Goal: Task Accomplishment & Management: Manage account settings

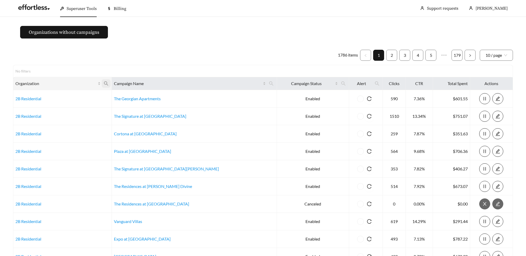
click at [109, 84] on icon "search" at bounding box center [106, 83] width 5 height 5
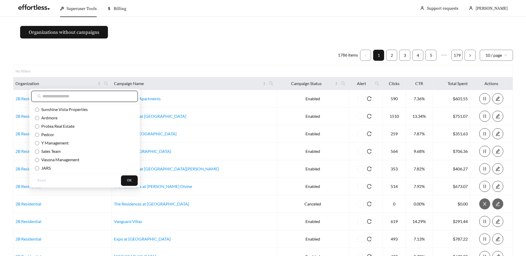
click at [70, 95] on input "text" at bounding box center [87, 96] width 90 height 6
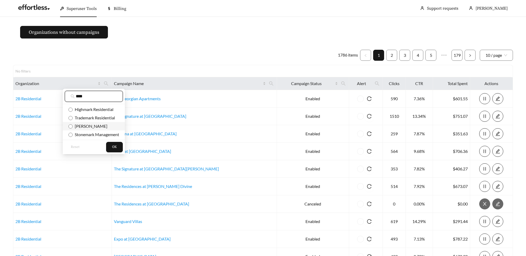
type input "****"
click at [84, 127] on span "[PERSON_NAME]" at bounding box center [90, 125] width 35 height 5
click at [120, 147] on button "OK" at bounding box center [114, 147] width 17 height 10
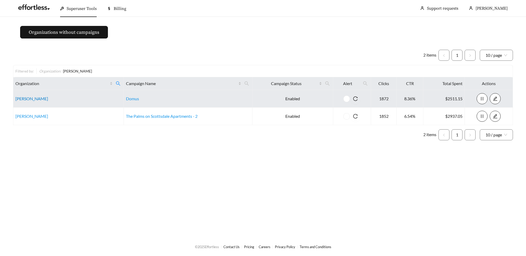
click at [24, 99] on link "[PERSON_NAME]" at bounding box center [31, 98] width 33 height 5
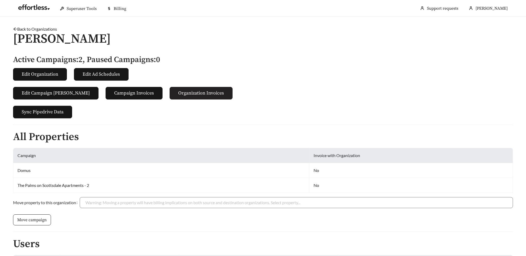
scroll to position [81, 0]
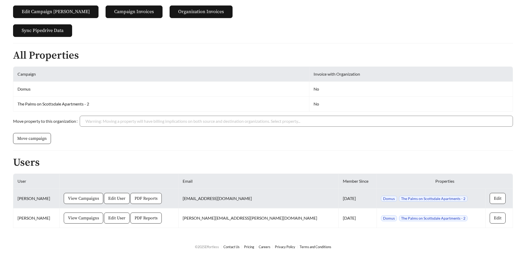
click at [147, 195] on span "PDF Reports" at bounding box center [146, 198] width 23 height 6
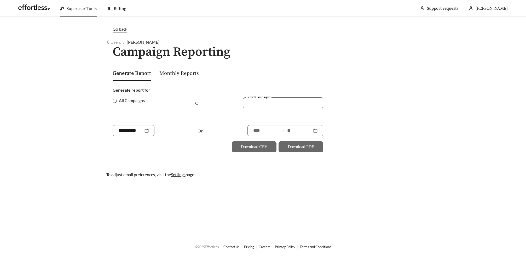
click at [113, 103] on label "All Campaigns" at bounding box center [130, 100] width 34 height 6
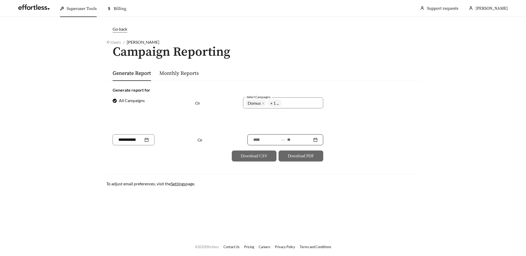
click at [259, 139] on input at bounding box center [265, 140] width 25 height 6
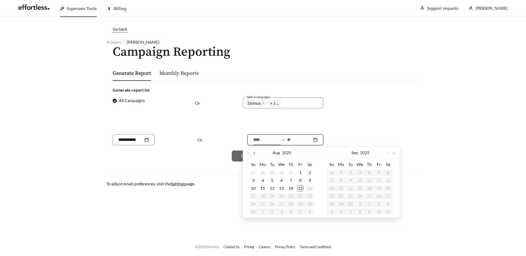
click at [255, 154] on span "button" at bounding box center [255, 153] width 3 height 3
type input "**********"
click at [293, 188] on div "17" at bounding box center [291, 188] width 6 height 6
type input "**********"
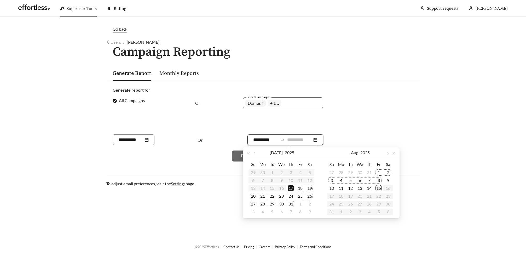
type input "**********"
click at [379, 188] on div "15" at bounding box center [379, 188] width 6 height 6
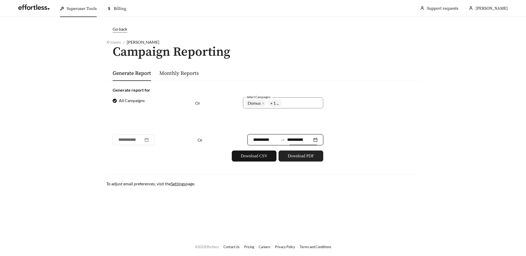
click at [302, 156] on span "Download PDF" at bounding box center [301, 156] width 26 height 6
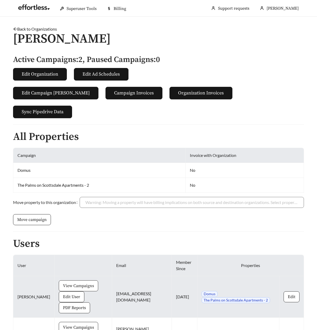
click at [69, 255] on span "View Campaigns" at bounding box center [78, 286] width 31 height 6
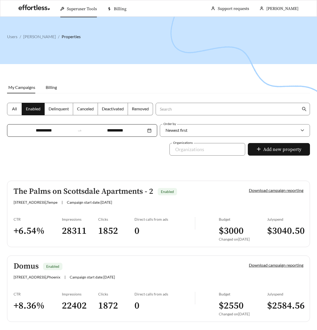
click at [94, 215] on link "The Palms on Scottsdale Apartments - 2 Enabled 1535 N Scottsdale Rd , Tempe | C…" at bounding box center [158, 214] width 303 height 66
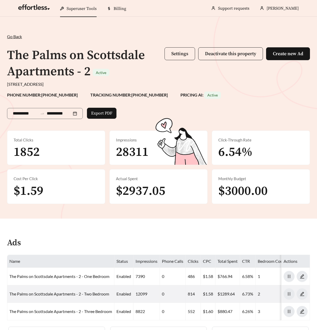
click at [182, 56] on span "Settings" at bounding box center [180, 54] width 17 height 6
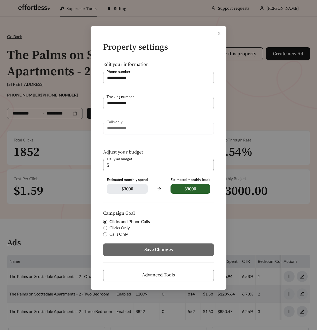
click at [153, 255] on button "Advanced Tools" at bounding box center [158, 275] width 111 height 13
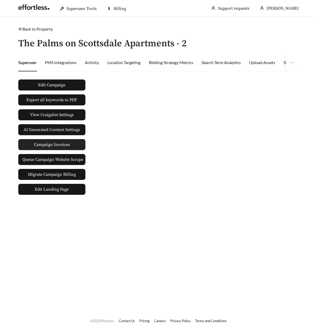
click at [58, 144] on span "Campaign Invoices" at bounding box center [52, 144] width 36 height 10
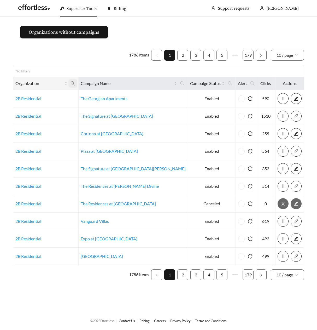
click at [73, 84] on icon "search" at bounding box center [73, 83] width 4 height 4
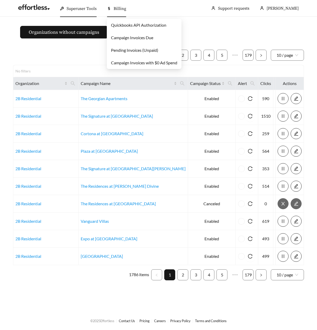
click at [117, 10] on span "Billing" at bounding box center [120, 8] width 13 height 5
click at [133, 50] on link "Pending Invoices (Unpaid)" at bounding box center [134, 50] width 47 height 5
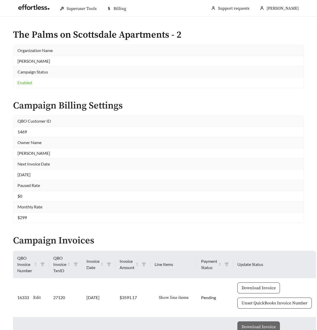
scroll to position [155, 0]
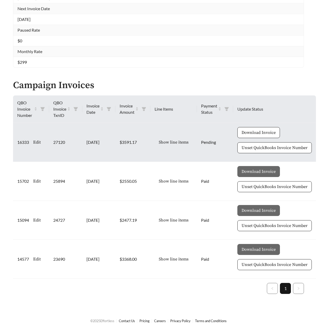
click at [179, 142] on span "Show line items" at bounding box center [174, 142] width 30 height 6
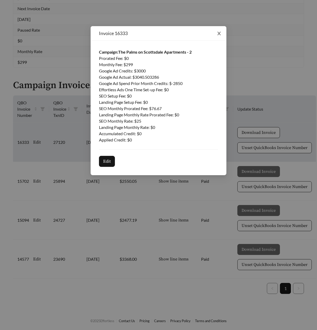
click at [219, 34] on icon "close" at bounding box center [219, 33] width 5 height 5
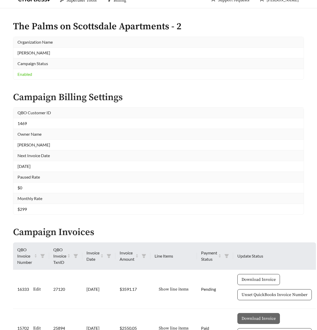
scroll to position [0, 0]
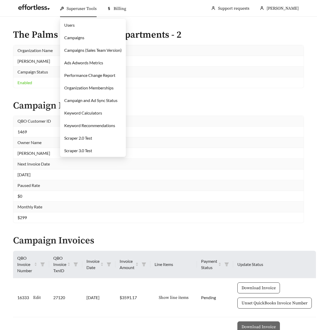
click at [76, 38] on link "Campaigns" at bounding box center [74, 37] width 20 height 5
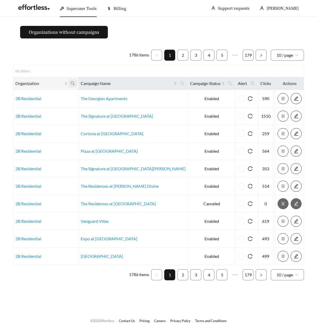
click at [71, 82] on icon "search" at bounding box center [73, 83] width 5 height 5
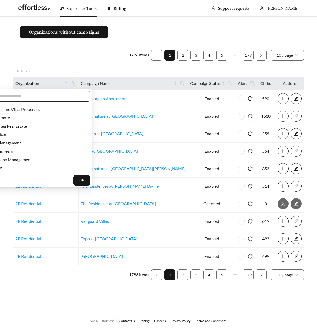
click at [62, 94] on input "text" at bounding box center [40, 96] width 90 height 6
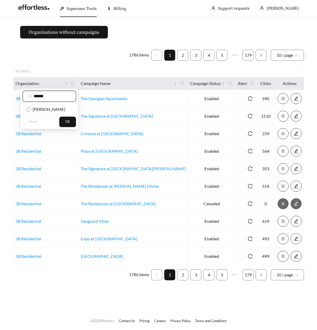
type input "******"
click at [50, 111] on span "Mark-Taylor" at bounding box center [48, 109] width 35 height 5
click at [65, 123] on span "OK" at bounding box center [67, 121] width 5 height 5
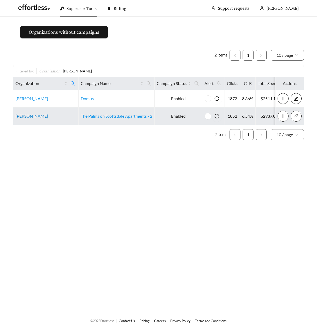
click at [20, 115] on link "Mark-Taylor" at bounding box center [31, 115] width 33 height 5
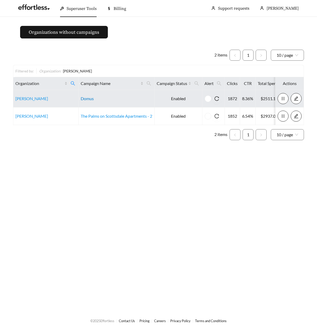
click at [86, 99] on link "Domus" at bounding box center [87, 98] width 13 height 5
click at [21, 100] on link "Mark-Taylor" at bounding box center [31, 98] width 33 height 5
click at [18, 96] on link "Mark-Taylor" at bounding box center [31, 98] width 33 height 5
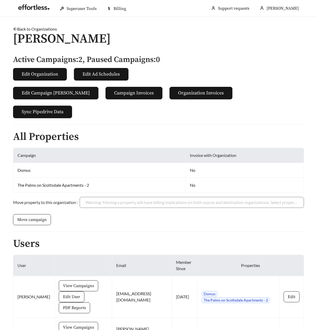
scroll to position [35, 0]
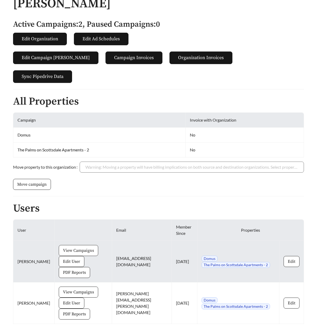
click at [65, 250] on span "View Campaigns" at bounding box center [78, 250] width 31 height 6
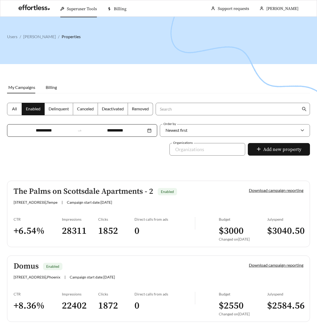
scroll to position [19, 0]
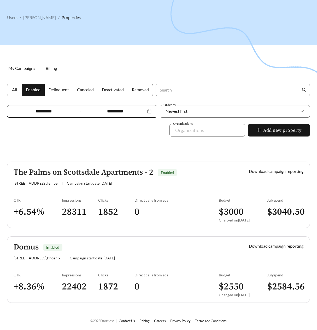
click at [47, 111] on input "**********" at bounding box center [44, 111] width 63 height 6
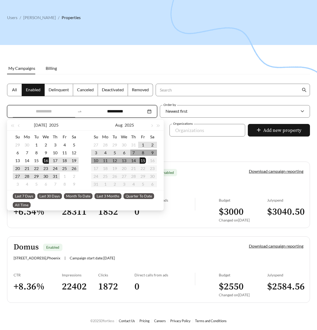
type input "**********"
click at [52, 196] on span "Last 30 Days" at bounding box center [49, 196] width 25 height 6
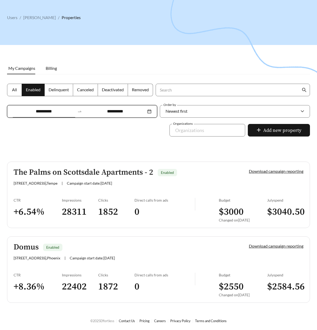
click at [45, 174] on h5 "The Palms on Scottsdale Apartments - 2" at bounding box center [84, 172] width 140 height 9
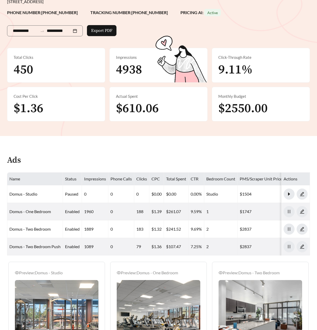
scroll to position [67, 0]
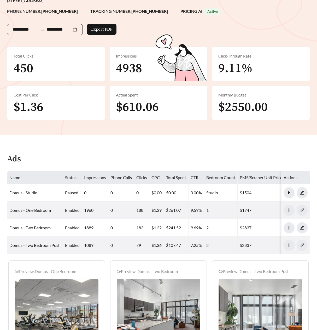
click at [31, 29] on input "**********" at bounding box center [25, 29] width 25 height 6
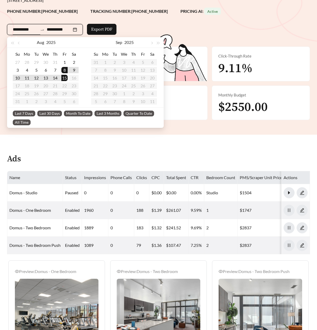
type input "**********"
click at [43, 113] on span "Last 30 Days" at bounding box center [49, 114] width 25 height 6
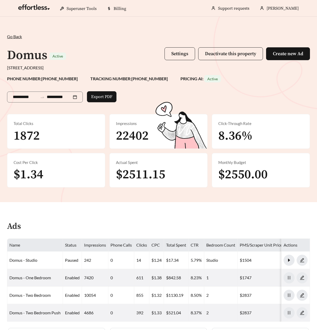
scroll to position [217, 0]
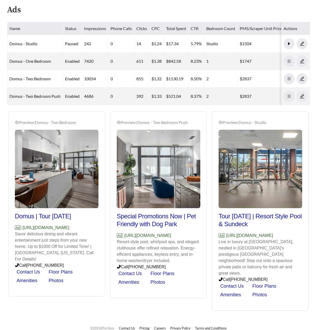
click at [64, 246] on p "Savor delicious dining and vibrant entertainment just steps from your new home.…" at bounding box center [57, 246] width 84 height 31
drag, startPoint x: 96, startPoint y: 235, endPoint x: 22, endPoint y: 226, distance: 74.2
click at [22, 226] on p "Ad https://www.mark-taylor.com/apartments/az/phoenix/domus" at bounding box center [57, 227] width 84 height 7
copy p "https://www.mark-taylor.com/apartments/az/phoenix/domus"
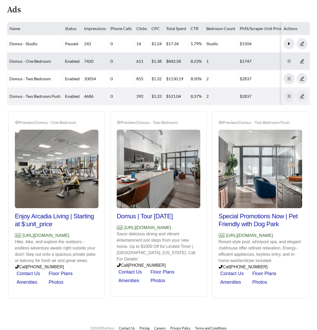
click at [32, 60] on link "Domus - One Bedroom" at bounding box center [30, 61] width 42 height 5
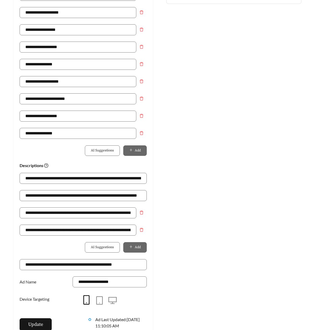
scroll to position [312, 0]
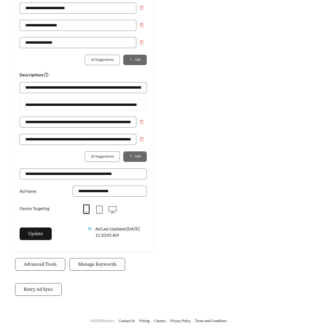
click at [62, 104] on input "**********" at bounding box center [83, 104] width 127 height 11
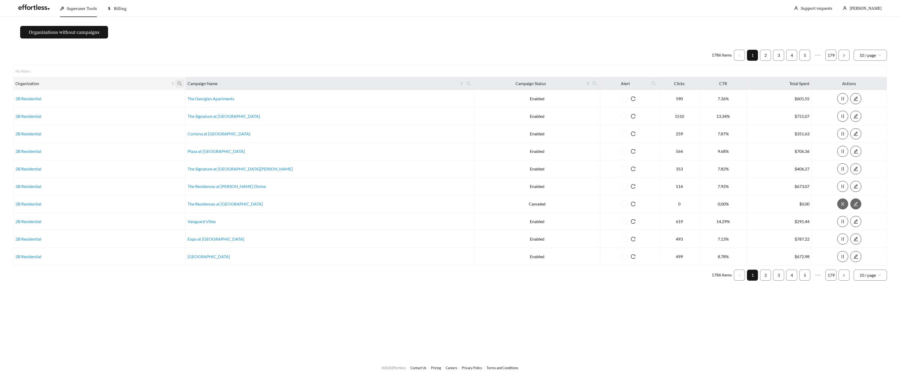
click at [184, 86] on span at bounding box center [179, 83] width 9 height 8
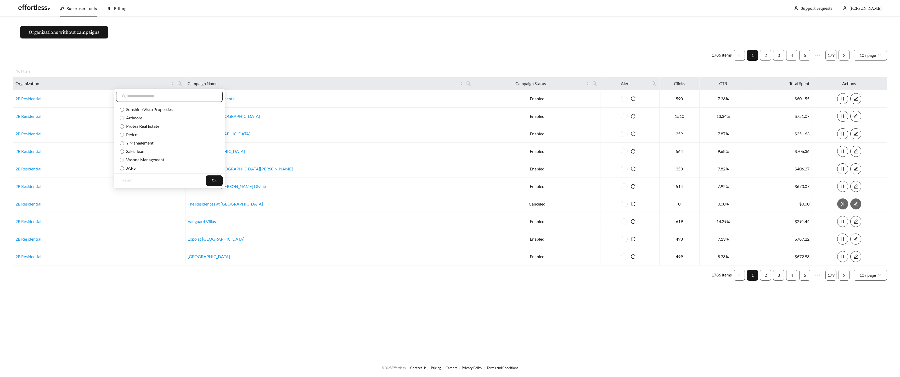
click at [188, 95] on input "text" at bounding box center [172, 96] width 90 height 6
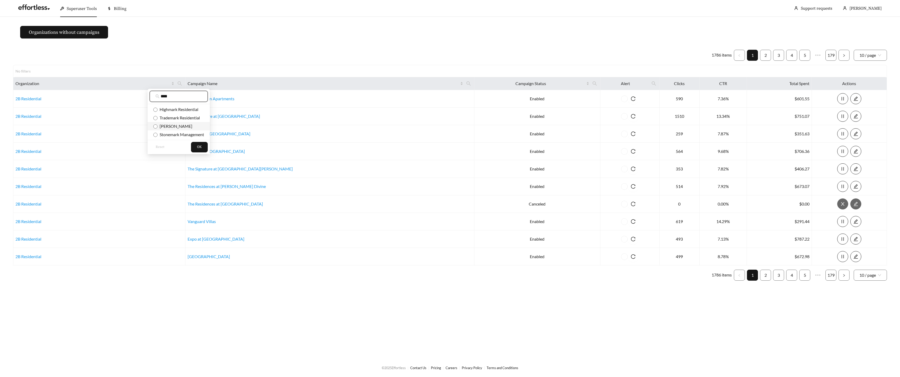
type input "****"
click at [170, 128] on span "Mark-Taylor" at bounding box center [174, 125] width 35 height 5
click at [202, 150] on button "OK" at bounding box center [199, 147] width 17 height 10
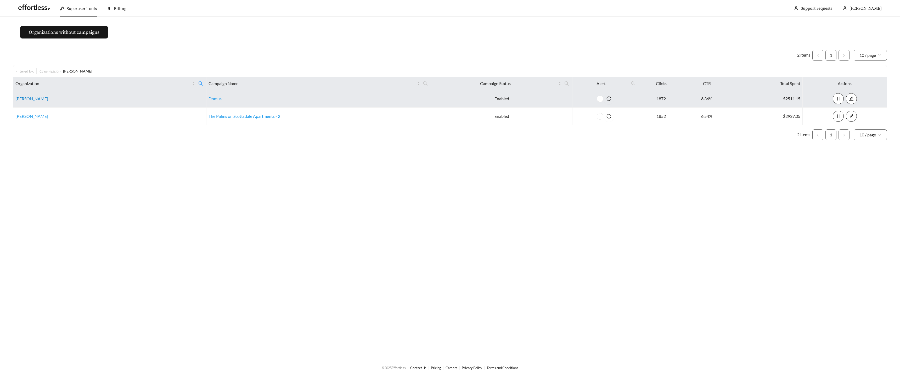
click at [19, 99] on link "Mark-Taylor" at bounding box center [31, 98] width 33 height 5
click at [219, 99] on link "Domus" at bounding box center [214, 98] width 13 height 5
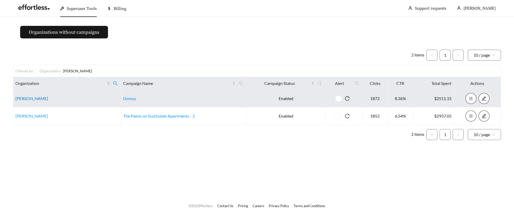
click at [30, 99] on link "Mark-Taylor" at bounding box center [31, 98] width 33 height 5
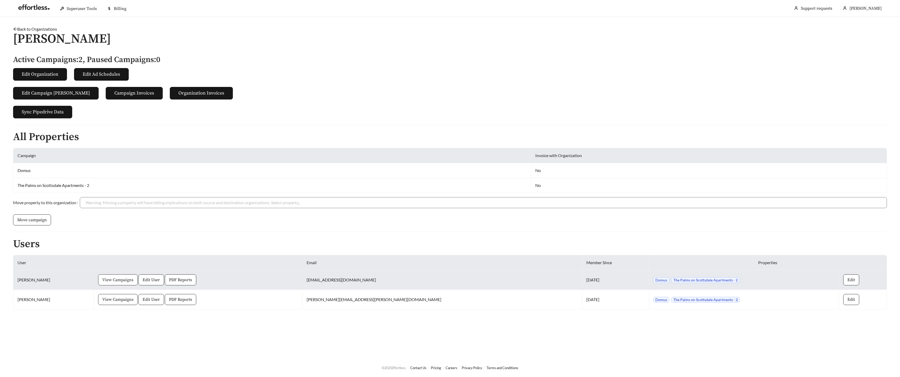
click at [127, 275] on button "View Campaigns" at bounding box center [117, 279] width 39 height 11
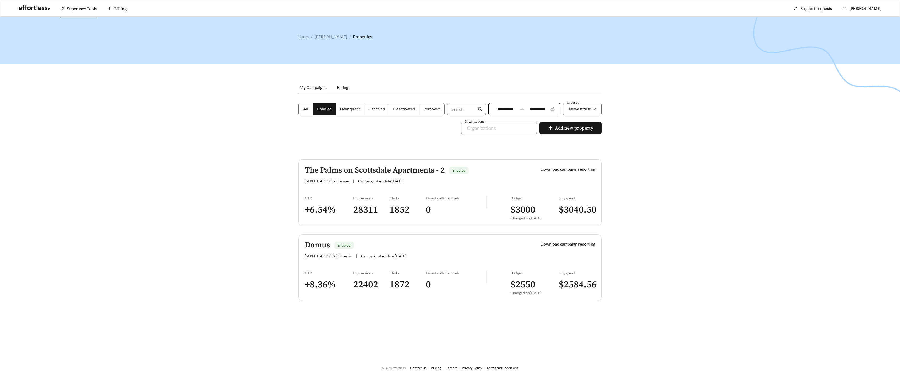
click at [385, 263] on link "Domus Enabled 4445 N 36th St , Phoenix | Campaign start date: 2025-05-01 Downlo…" at bounding box center [449, 267] width 303 height 66
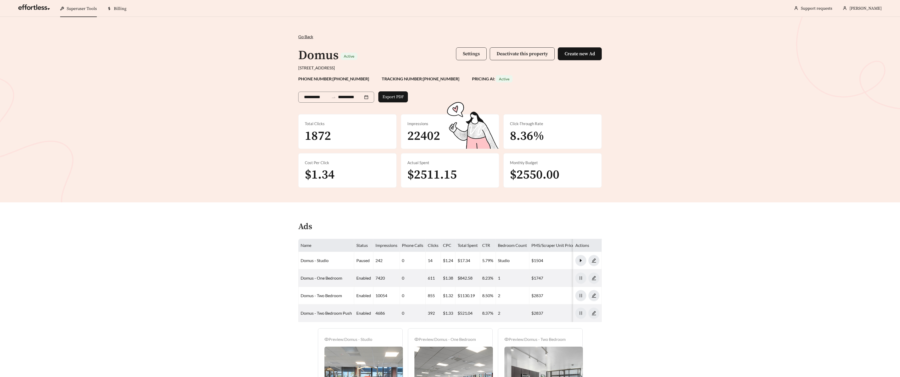
click at [472, 51] on span "Settings" at bounding box center [471, 54] width 17 height 6
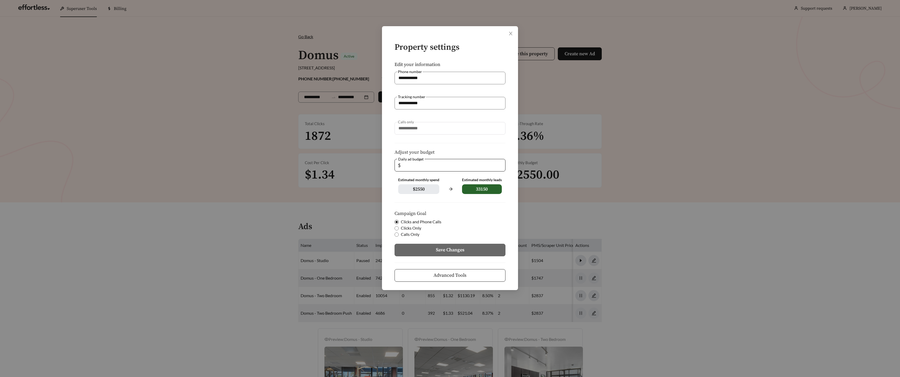
click at [436, 276] on span "Advanced Tools" at bounding box center [449, 274] width 33 height 7
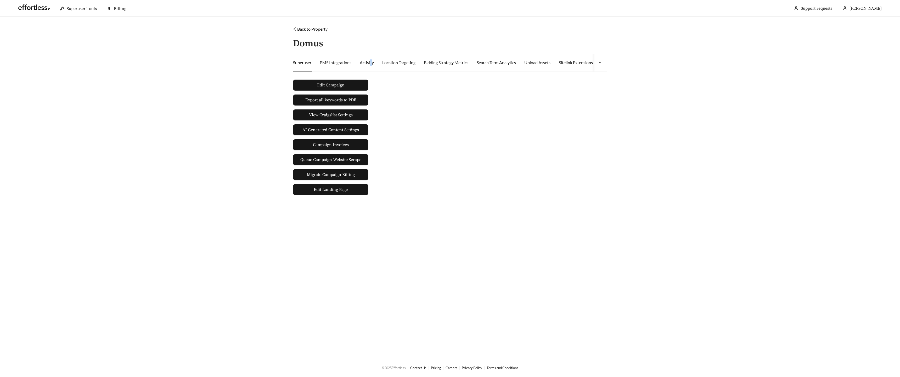
click at [371, 60] on div "Activity" at bounding box center [367, 62] width 14 height 6
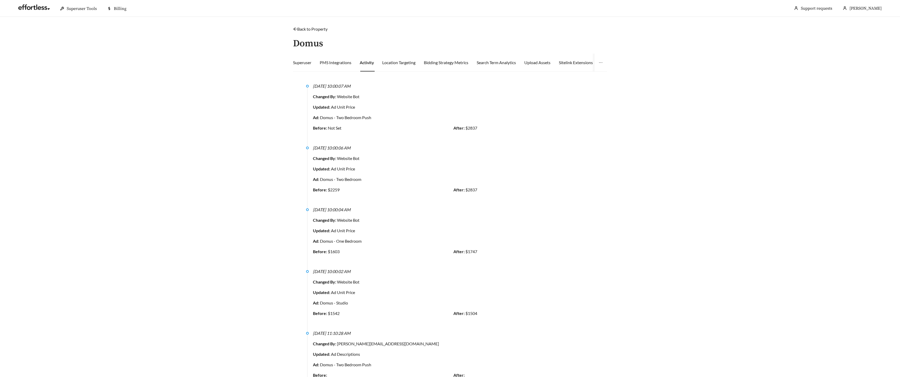
click at [373, 208] on div "8/6/2025, 10:00:04 AM" at bounding box center [453, 209] width 281 height 6
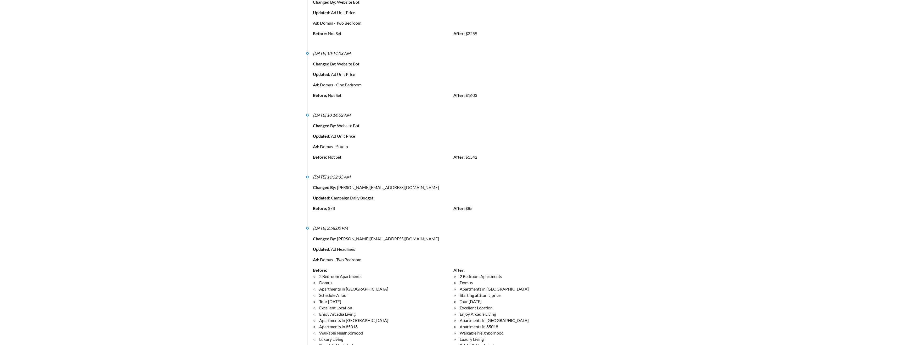
scroll to position [1654, 0]
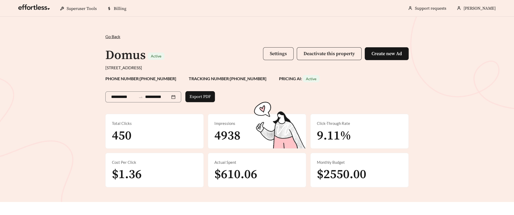
click at [271, 53] on span "Settings" at bounding box center [278, 54] width 17 height 6
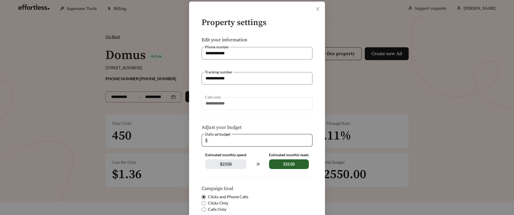
scroll to position [26, 0]
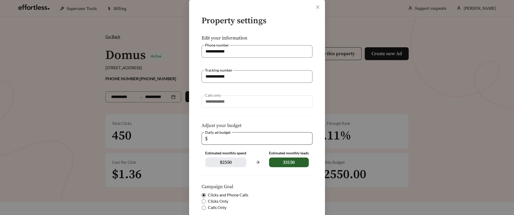
click at [307, 140] on input "**" at bounding box center [259, 139] width 100 height 12
type input "**"
click at [308, 137] on input "**" at bounding box center [259, 139] width 100 height 12
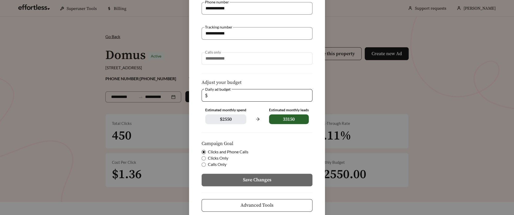
scroll to position [70, 0]
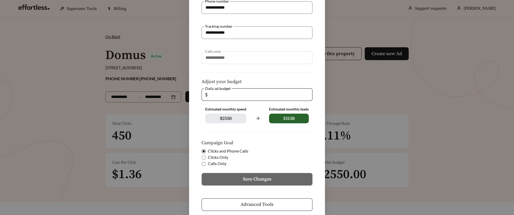
click at [226, 205] on button "Advanced Tools" at bounding box center [257, 204] width 111 height 13
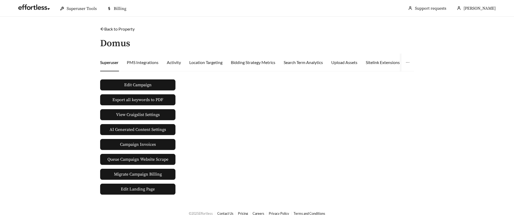
click at [117, 29] on link "Back to Property" at bounding box center [117, 28] width 35 height 5
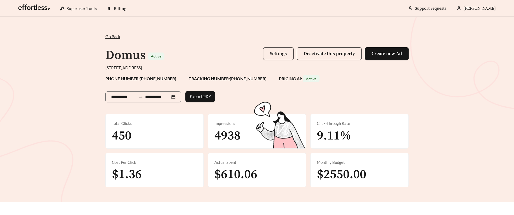
click at [272, 54] on span "Settings" at bounding box center [278, 54] width 17 height 6
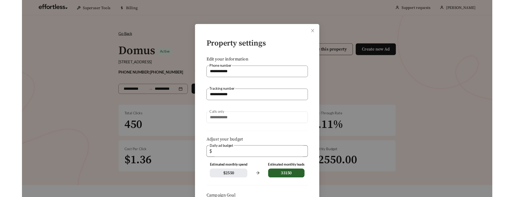
scroll to position [81, 0]
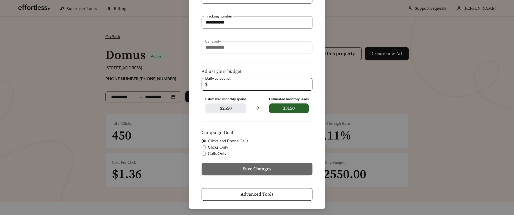
click at [252, 196] on span "Advanced Tools" at bounding box center [257, 194] width 33 height 7
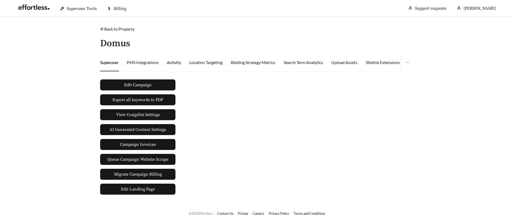
click at [175, 65] on div "Activity" at bounding box center [174, 62] width 14 height 6
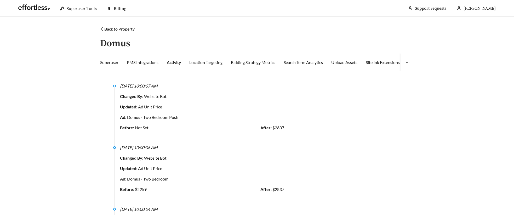
click at [180, 115] on div "Ad: Domus - Two Bedroom Push" at bounding box center [260, 117] width 281 height 6
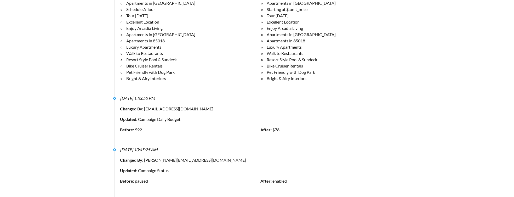
scroll to position [2255, 0]
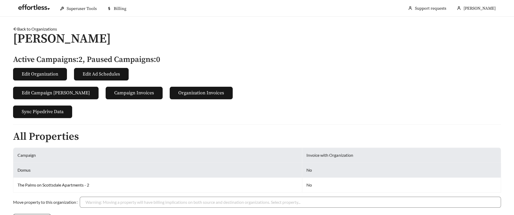
scroll to position [121, 0]
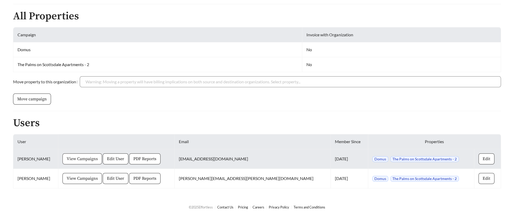
click at [76, 157] on span "View Campaigns" at bounding box center [82, 159] width 31 height 6
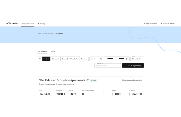
scroll to position [112, 0]
